Goal: Task Accomplishment & Management: Use online tool/utility

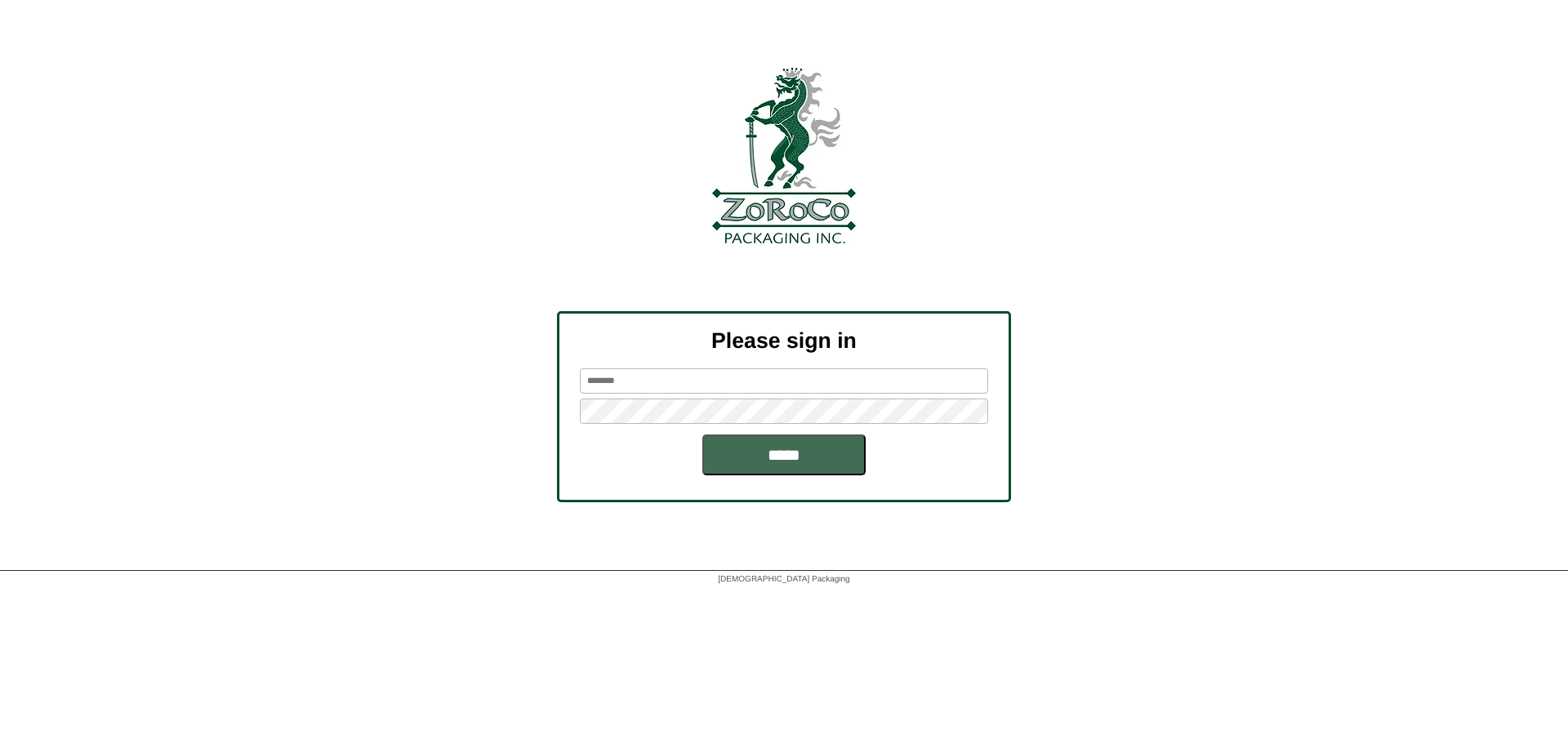
type input "*******"
click at [753, 462] on input "*****" at bounding box center [783, 455] width 163 height 41
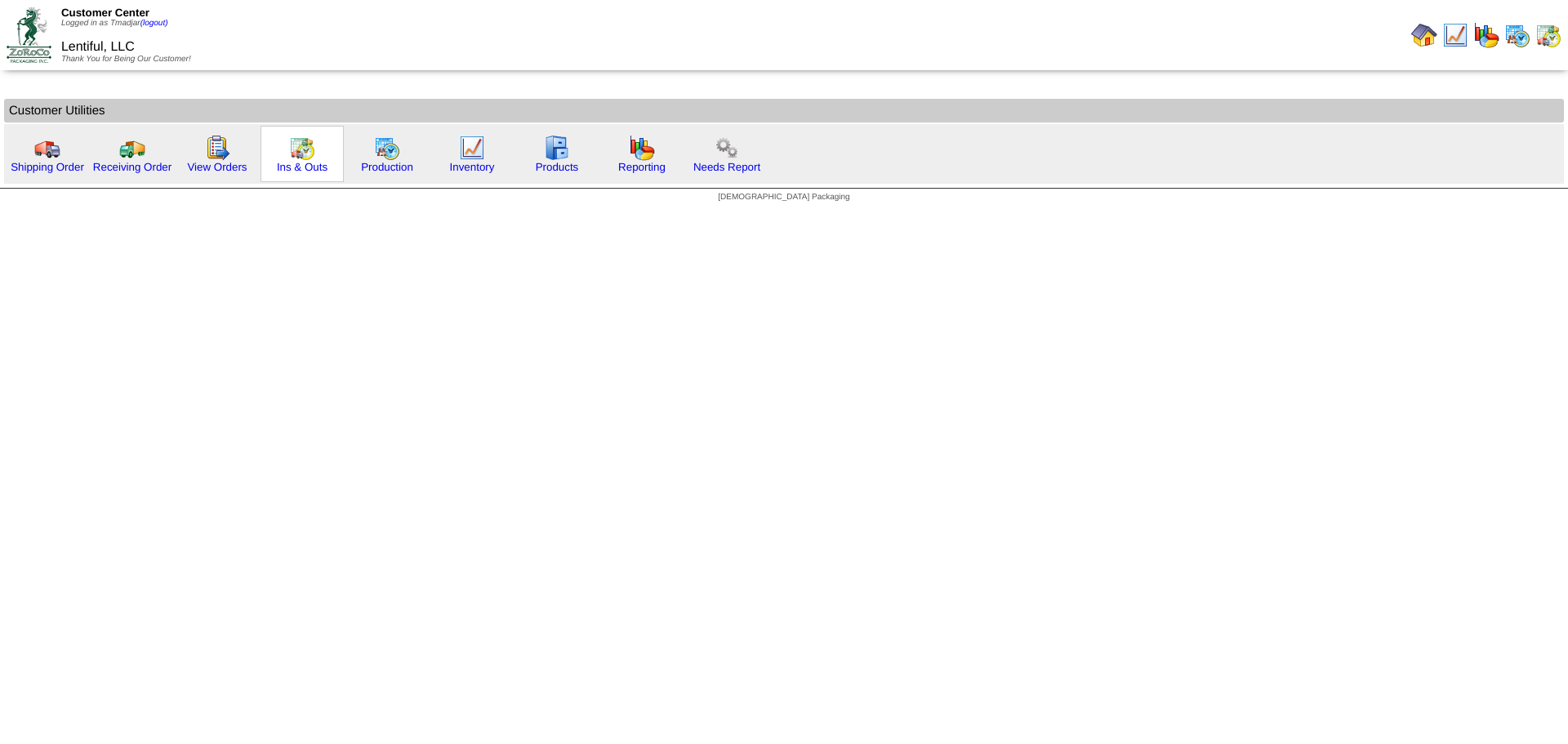
click at [300, 142] on img at bounding box center [302, 148] width 26 height 26
